Goal: Find specific page/section: Find specific page/section

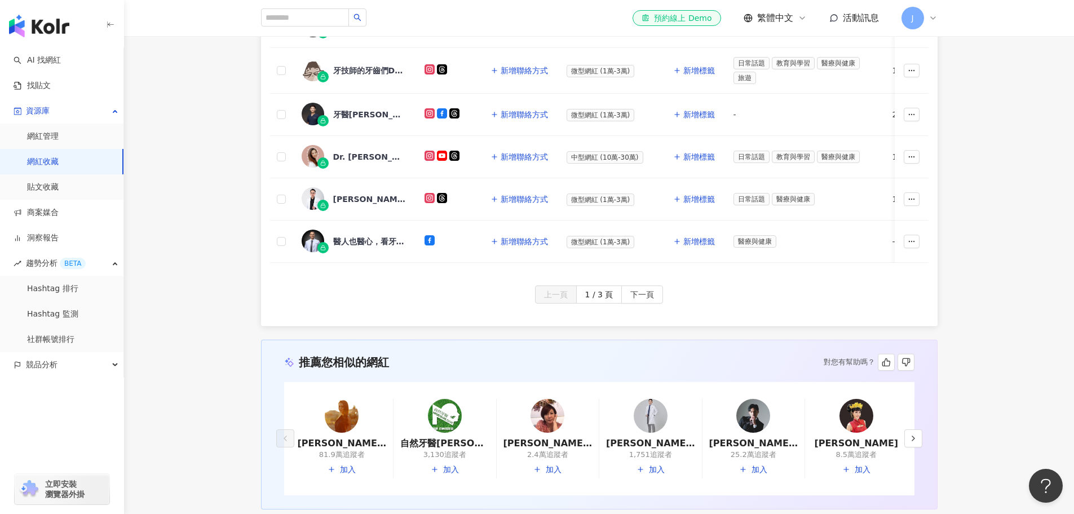
scroll to position [500, 0]
click at [59, 161] on link "網紅收藏" at bounding box center [43, 161] width 32 height 11
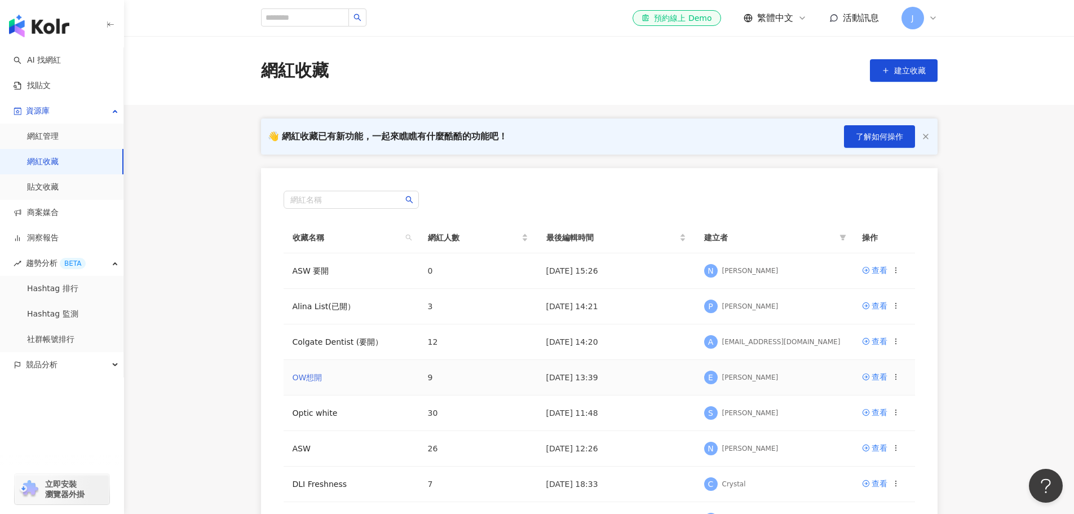
click at [299, 377] on link "OW想開" at bounding box center [308, 377] width 30 height 9
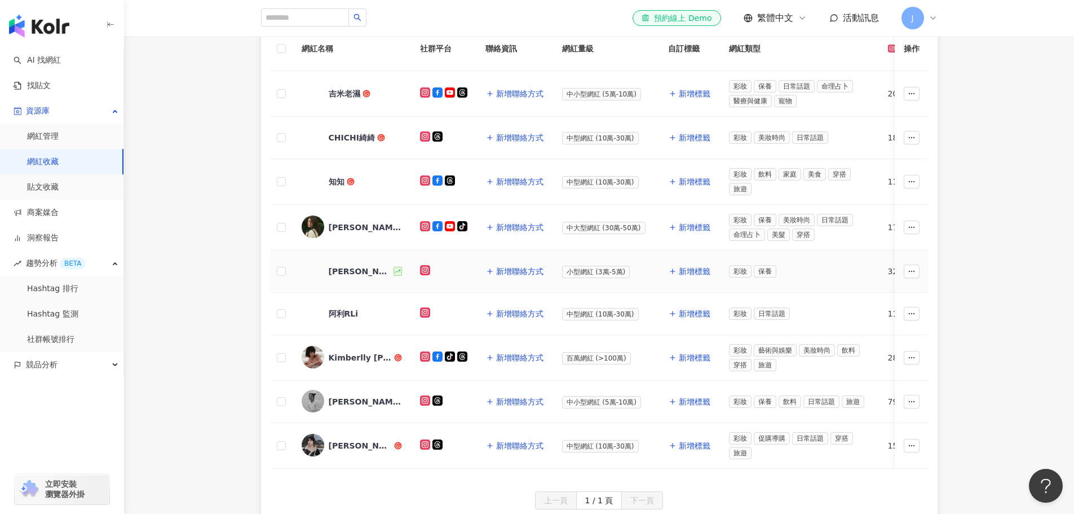
scroll to position [151, 0]
